Goal: Task Accomplishment & Management: Use online tool/utility

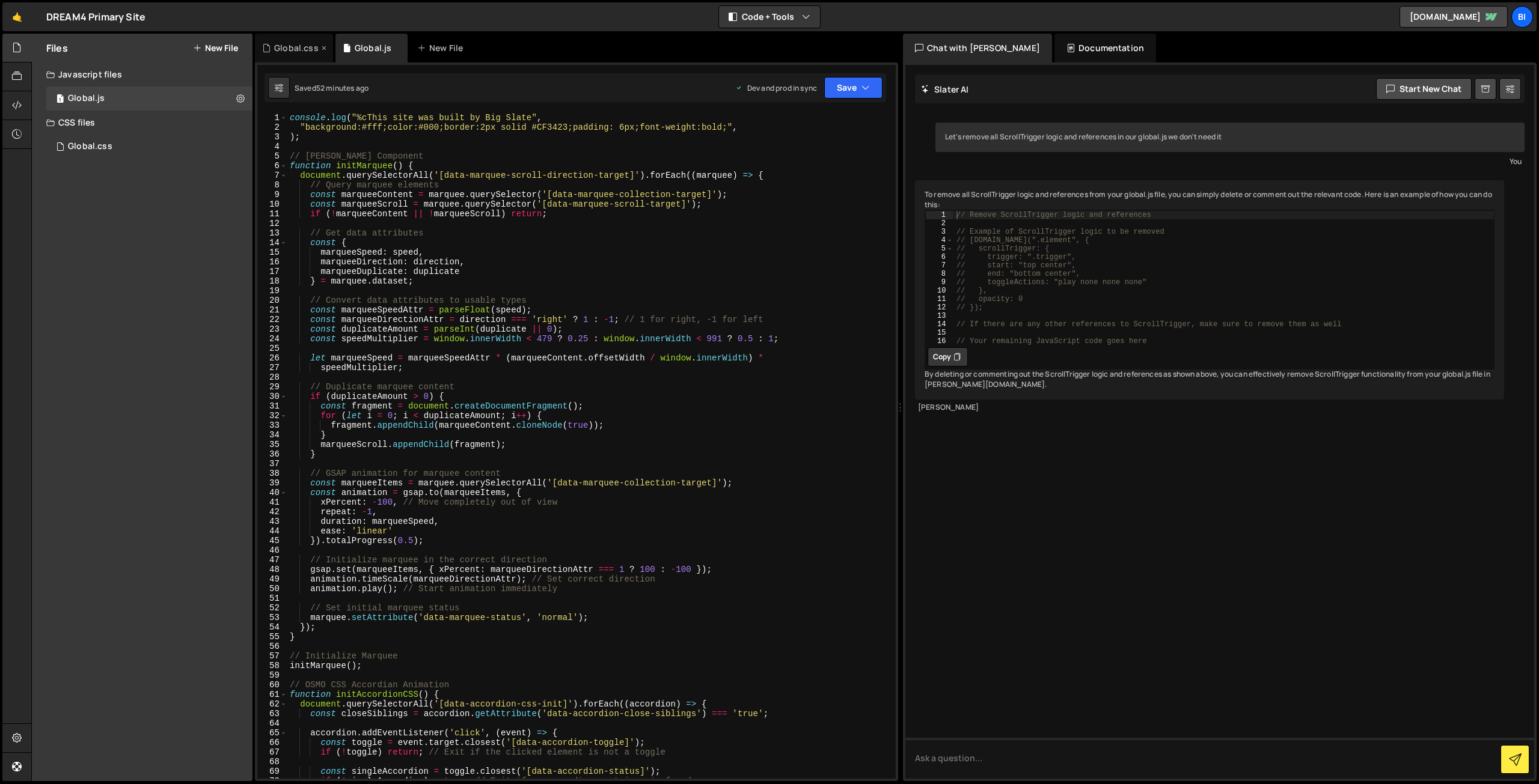
click at [282, 50] on div "Global.css" at bounding box center [296, 47] width 44 height 12
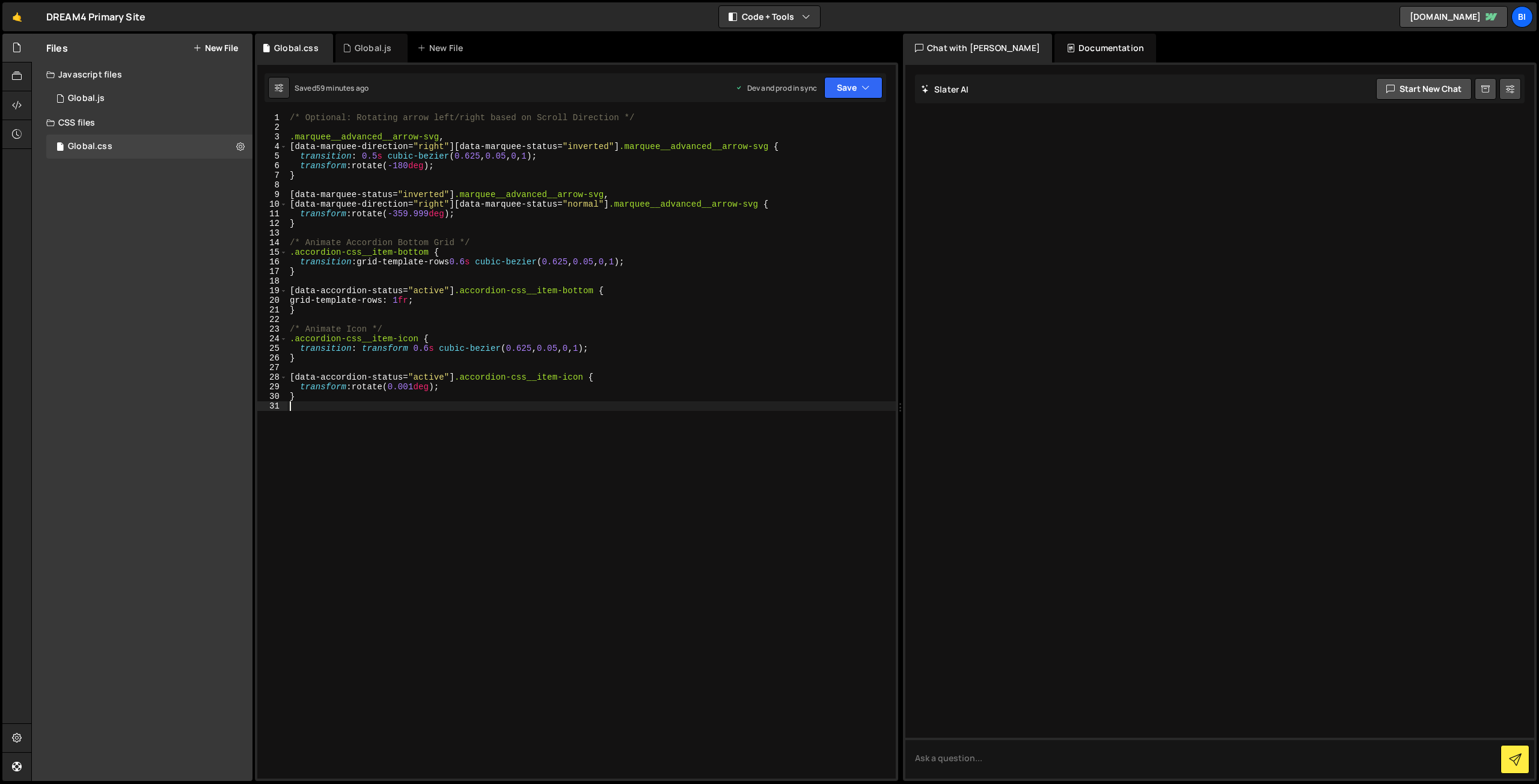
click at [458, 438] on div "/* Optional: Rotating arrow left/right based on Scroll Direction */ .marquee__a…" at bounding box center [591, 456] width 609 height 685
type textarea "/* Custom CSS Classes */"
paste textarea "accordion-css__item-custom"
type textarea ".accordion-css__item-custom:last-of-type {"
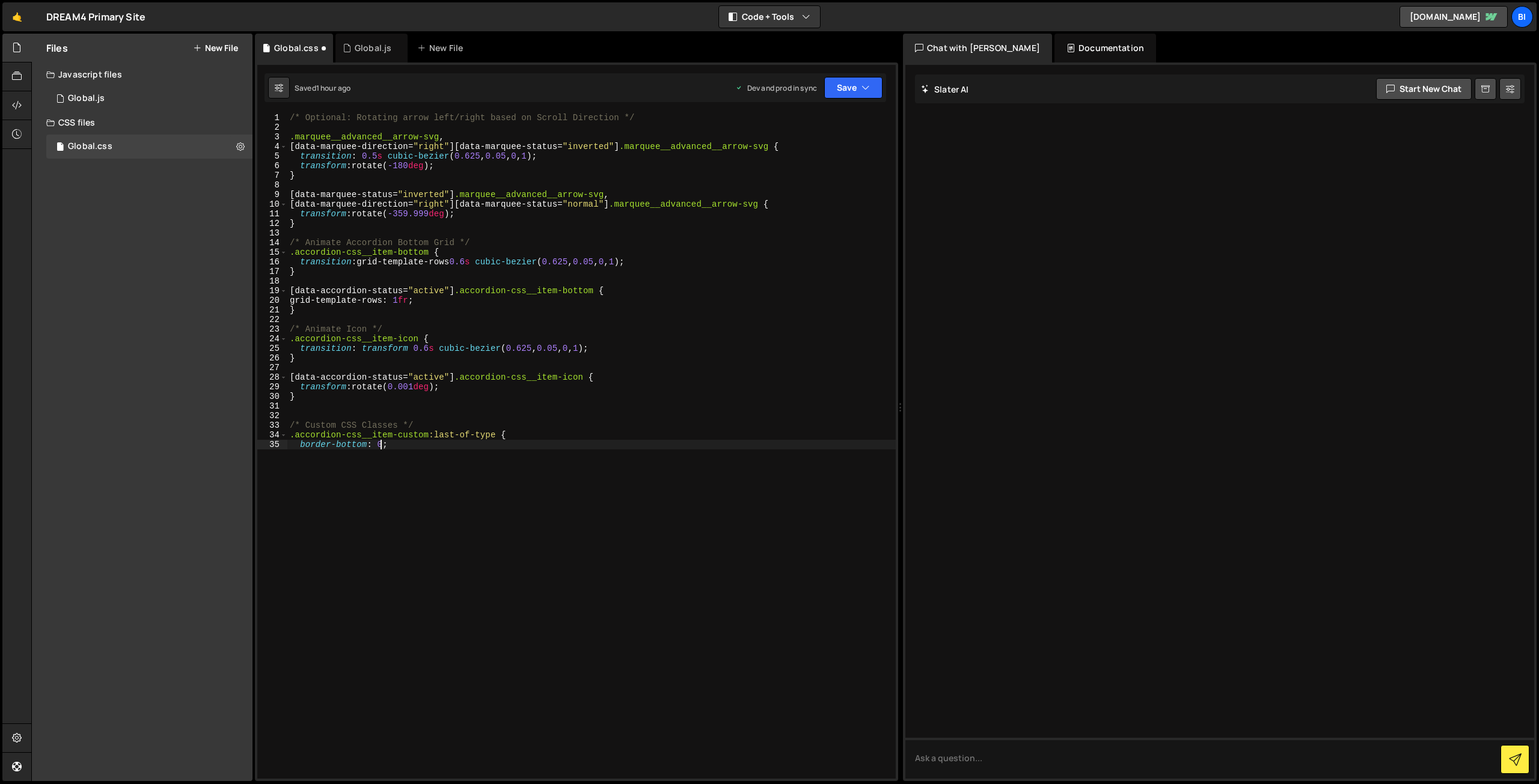
type textarea "border-bottom: 0;;"
type textarea "}"
click at [441, 532] on div "/* Optional: Rotating arrow left/right based on Scroll Direction */ .marquee__a…" at bounding box center [591, 456] width 609 height 685
click at [431, 420] on div "/* Optional: Rotating arrow left/right based on Scroll Direction */ .marquee__a…" at bounding box center [591, 456] width 609 height 685
click at [431, 421] on div "/* Optional: Rotating arrow left/right based on Scroll Direction */ .marquee__a…" at bounding box center [591, 456] width 609 height 685
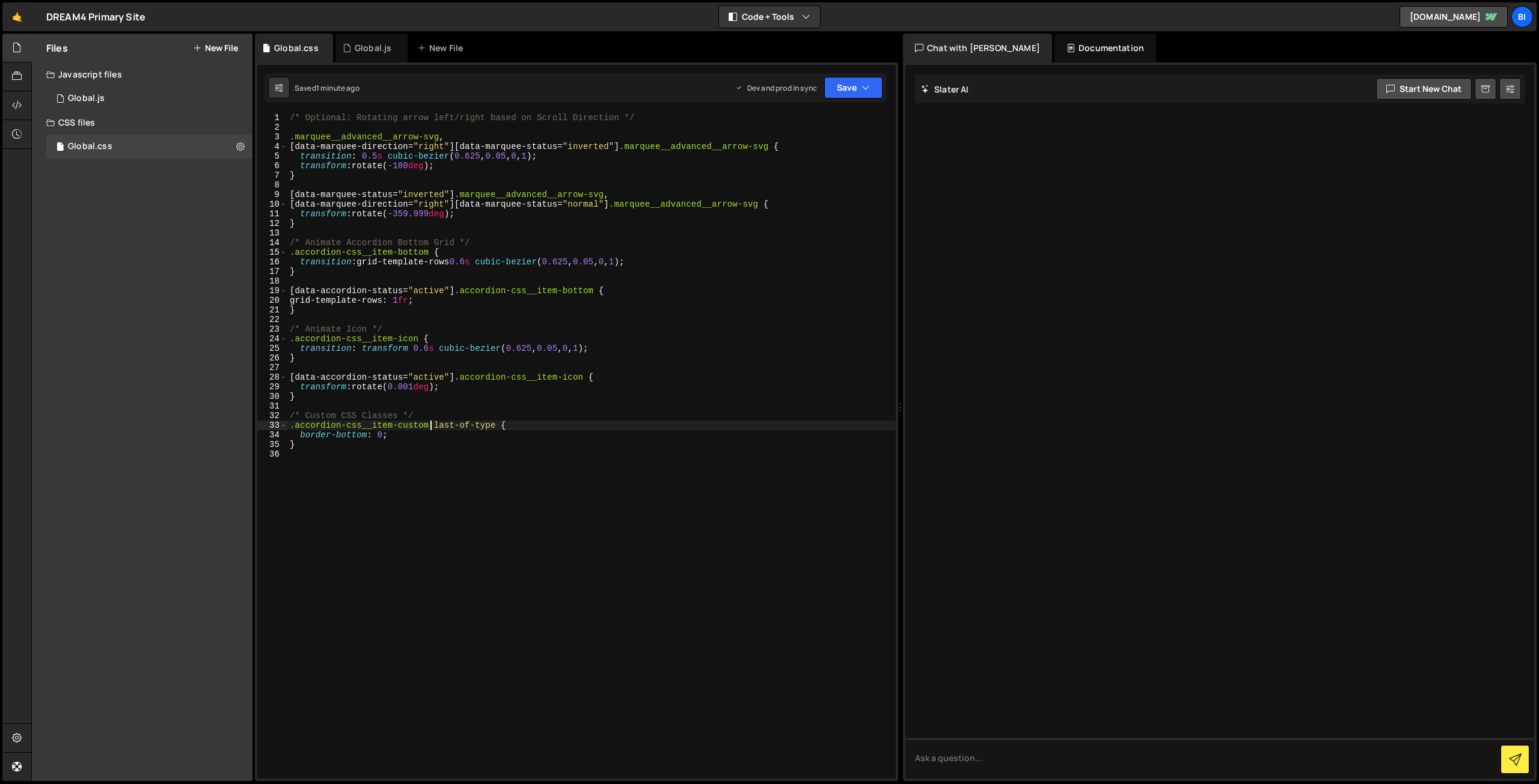
scroll to position [0, 10]
drag, startPoint x: 430, startPoint y: 422, endPoint x: 289, endPoint y: 429, distance: 141.2
click at [289, 429] on div "/* Optional: Rotating arrow left/right based on Scroll Direction */ .marquee__a…" at bounding box center [591, 456] width 609 height 685
paste textarea "w-dyn-item"
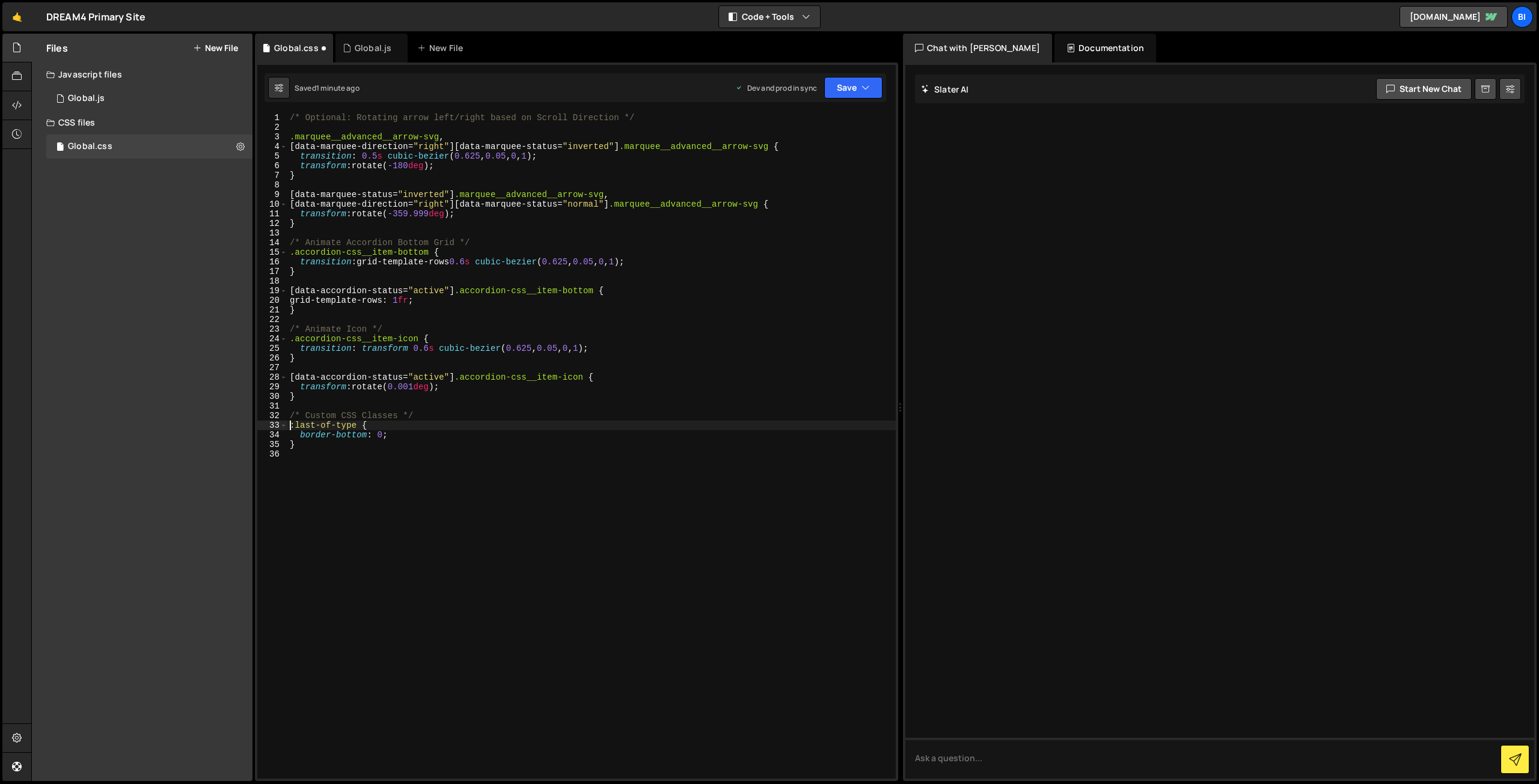
scroll to position [0, 1]
paste textarea "w-dyn-item"
click at [416, 425] on div "/* Optional: Rotating arrow left/right based on Scroll Direction */ .marquee__a…" at bounding box center [591, 456] width 609 height 685
paste textarea "accordion-css__item-custom"
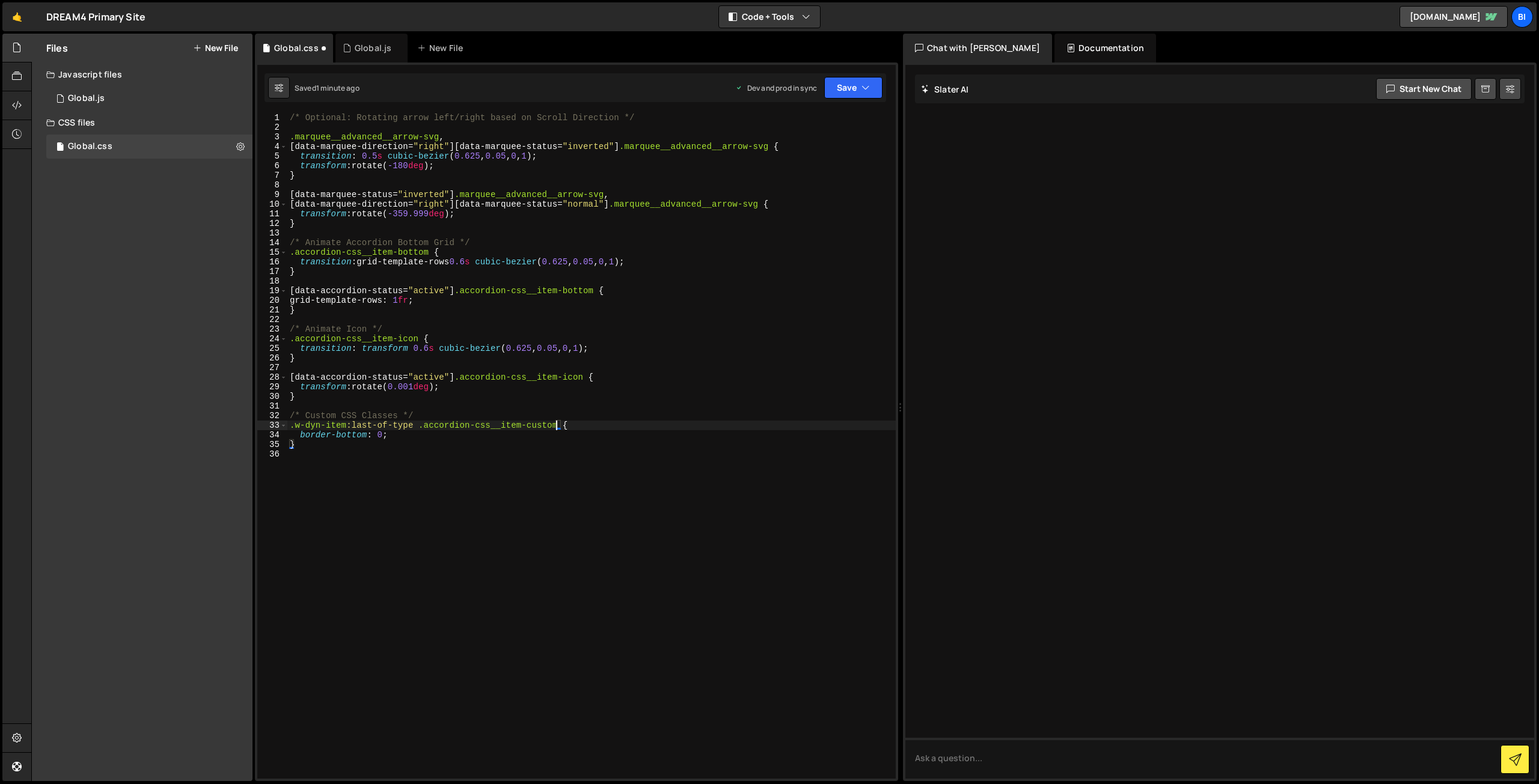
type textarea "border-bottom: 0;"
click at [531, 458] on div "/* Optional: Rotating arrow left/right based on Scroll Direction */ .marquee__a…" at bounding box center [591, 456] width 609 height 685
click at [505, 420] on div "/* Optional: Rotating arrow left/right based on Scroll Direction */ .marquee__a…" at bounding box center [591, 456] width 609 height 685
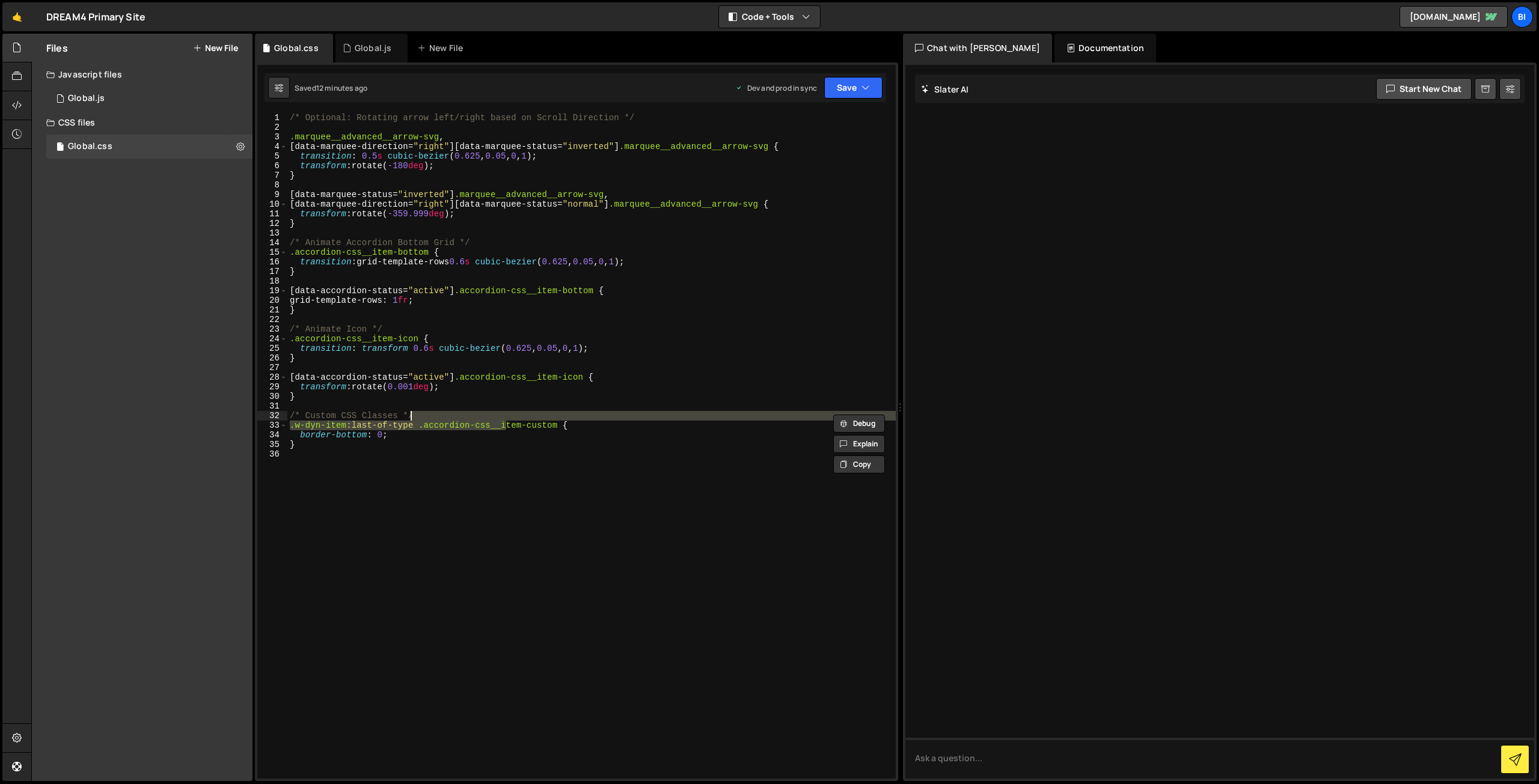
click at [505, 420] on div "/* Optional: Rotating arrow left/right based on Scroll Direction */ .marquee__a…" at bounding box center [591, 456] width 609 height 685
click at [511, 423] on div "/* Optional: Rotating arrow left/right based on Scroll Direction */ .marquee__a…" at bounding box center [591, 456] width 609 height 685
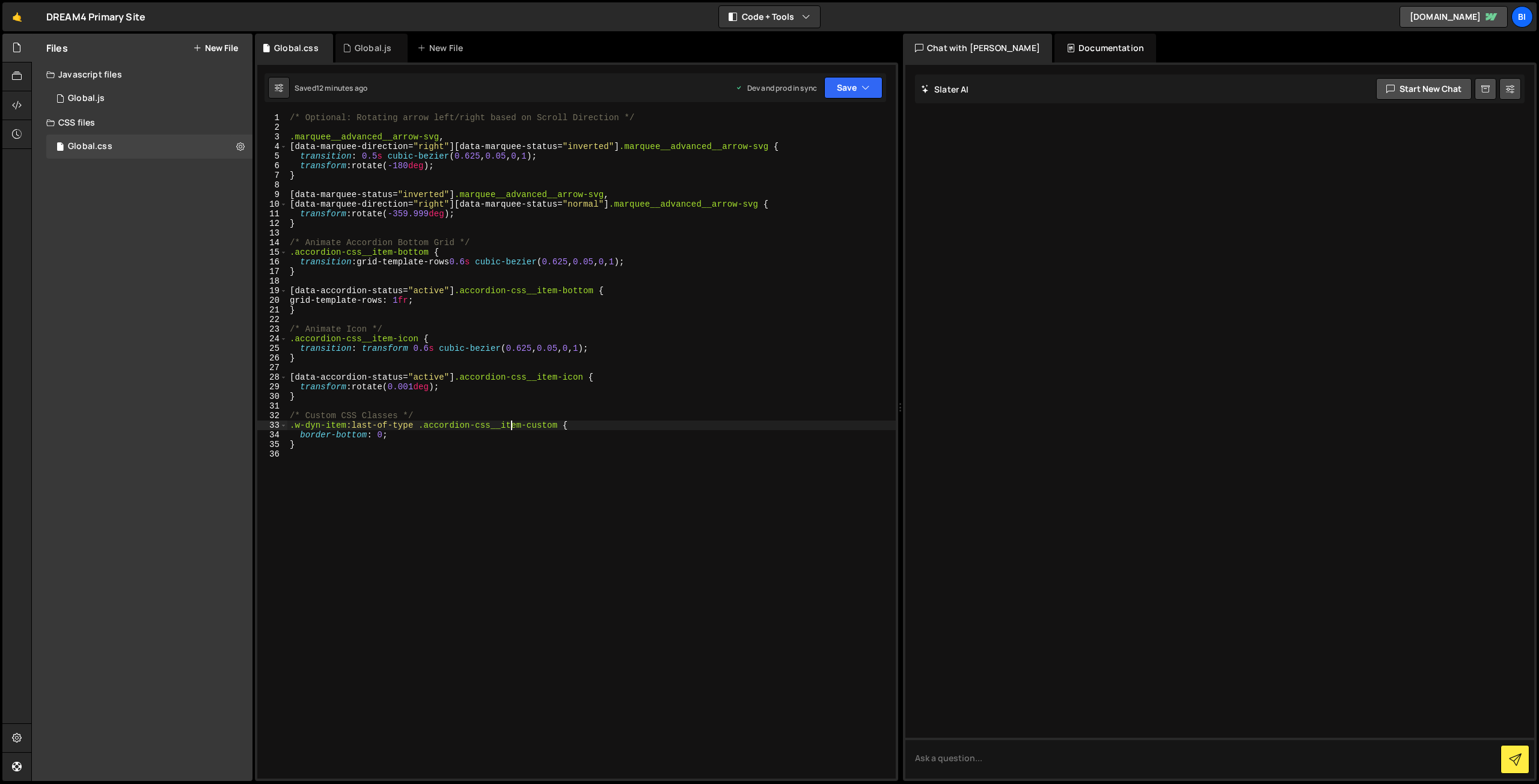
click at [511, 423] on div "/* Optional: Rotating arrow left/right based on Scroll Direction */ .marquee__a…" at bounding box center [591, 456] width 609 height 685
paste textarea "accordion-css__item-[PERSON_NAME]"
click at [543, 423] on div "/* Optional: Rotating arrow left/right based on Scroll Direction */ .marquee__a…" at bounding box center [591, 456] width 609 height 685
click at [421, 426] on div "/* Optional: Rotating arrow left/right based on Scroll Direction */ .marquee__a…" at bounding box center [591, 456] width 609 height 685
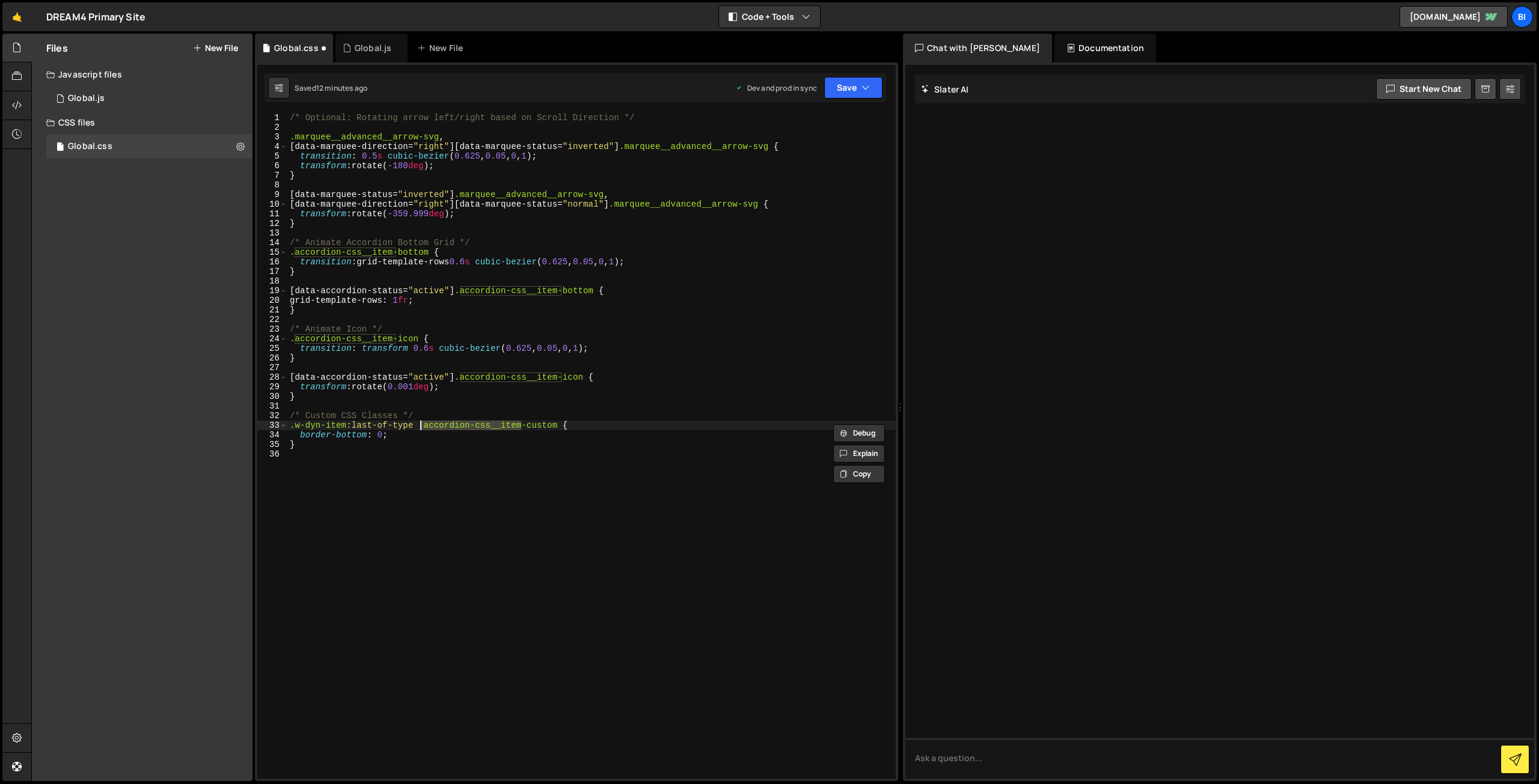
click at [428, 421] on div "/* Optional: Rotating arrow left/right based on Scroll Direction */ .marquee__a…" at bounding box center [591, 446] width 609 height 665
drag, startPoint x: 422, startPoint y: 425, endPoint x: 550, endPoint y: 423, distance: 128.0
click at [550, 423] on div "/* Optional: Rotating arrow left/right based on Scroll Direction */ .marquee__a…" at bounding box center [591, 456] width 609 height 685
paste textarea "bot"
click at [609, 418] on div "/* Optional: Rotating arrow left/right based on Scroll Direction */ .marquee__a…" at bounding box center [591, 456] width 609 height 685
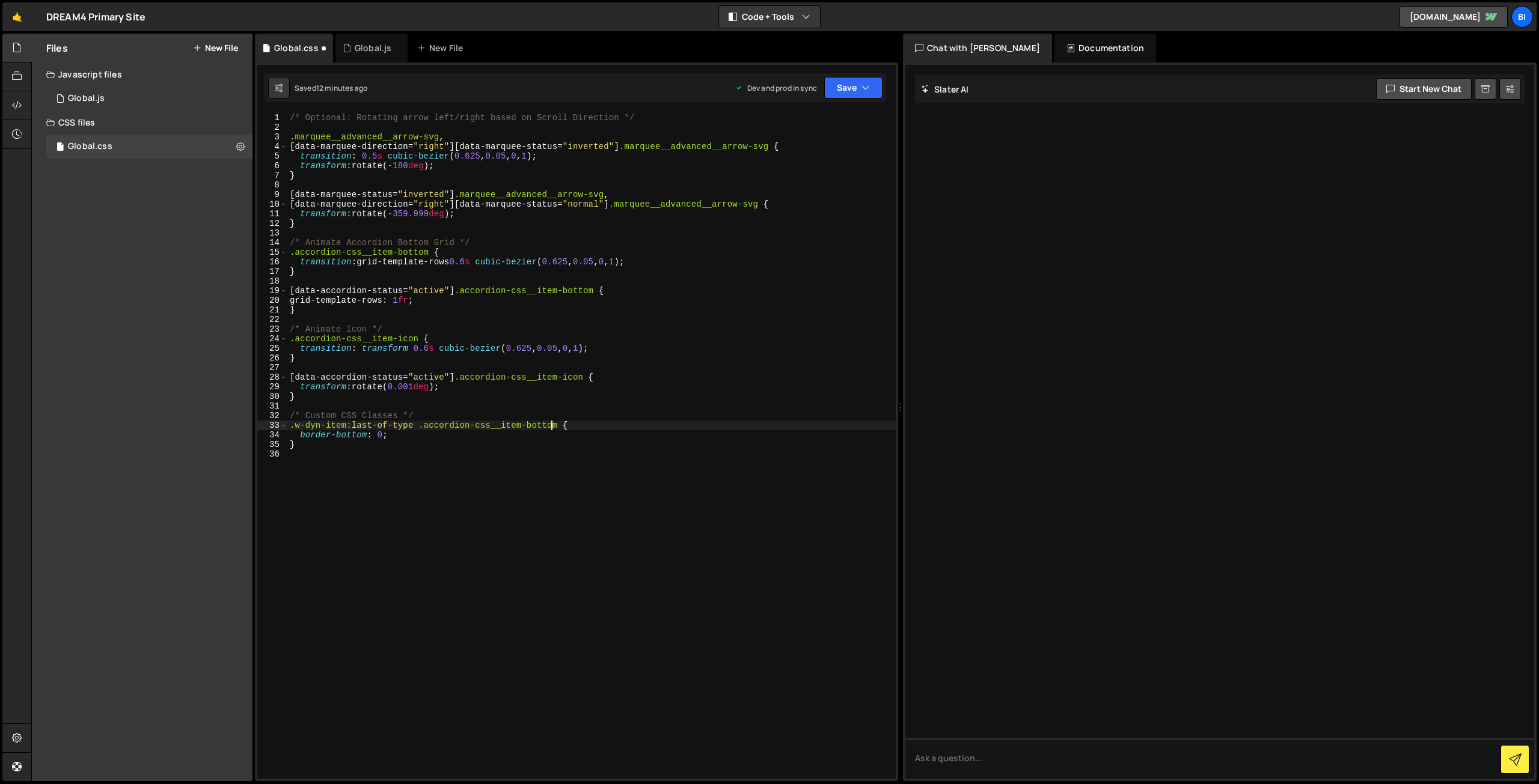
type textarea "/* Custom CSS Classes */"
